Goal: Check status

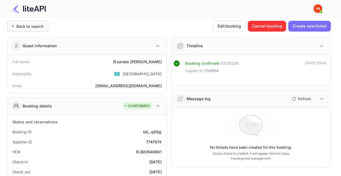
click at [28, 21] on div "Back to search" at bounding box center [27, 26] width 41 height 11
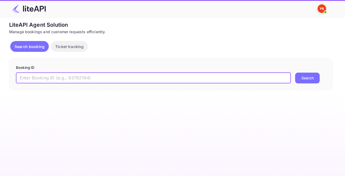
click at [88, 76] on input "text" at bounding box center [153, 77] width 275 height 11
paste input "7632056"
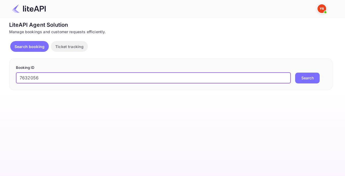
type input "7632056"
click at [299, 78] on button "Search" at bounding box center [307, 77] width 25 height 11
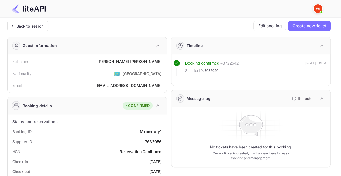
scroll to position [4, 0]
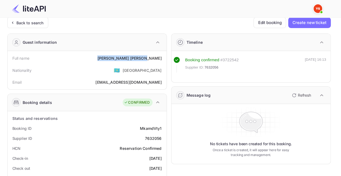
drag, startPoint x: 133, startPoint y: 57, endPoint x: 166, endPoint y: 58, distance: 32.9
click at [166, 58] on div "Full name [PERSON_NAME] Nationality 🇰🇿 [DEMOGRAPHIC_DATA] Email [EMAIL_ADDRESS]…" at bounding box center [87, 70] width 159 height 38
copy div "[PERSON_NAME]"
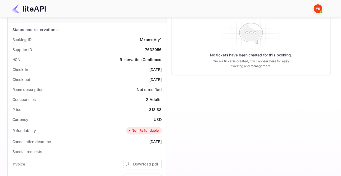
scroll to position [92, 0]
drag, startPoint x: 148, startPoint y: 109, endPoint x: 165, endPoint y: 106, distance: 17.7
click at [165, 106] on div "Status and reservations Booking ID MkamdVty1 Supplier ID 7632056 HCN Reservatio…" at bounding box center [87, 155] width 159 height 267
copy div "318.88"
